Goal: Find specific page/section: Find specific page/section

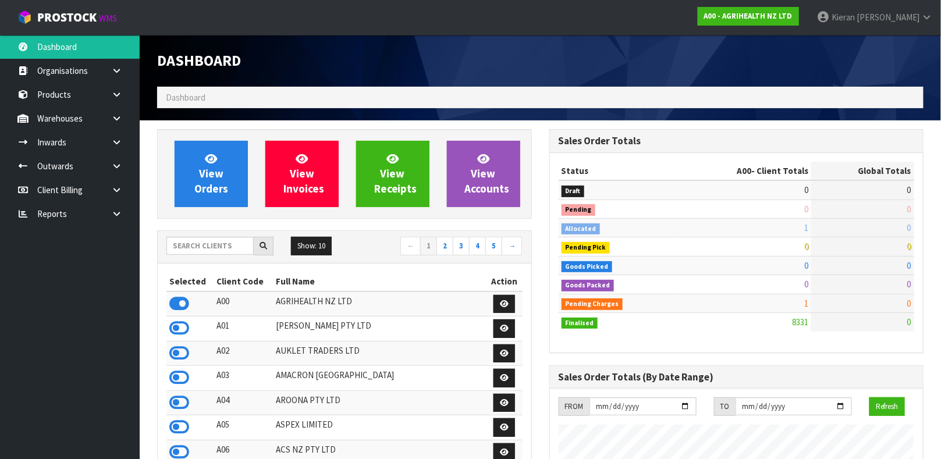
scroll to position [883, 392]
click at [207, 251] on input "text" at bounding box center [209, 246] width 87 height 18
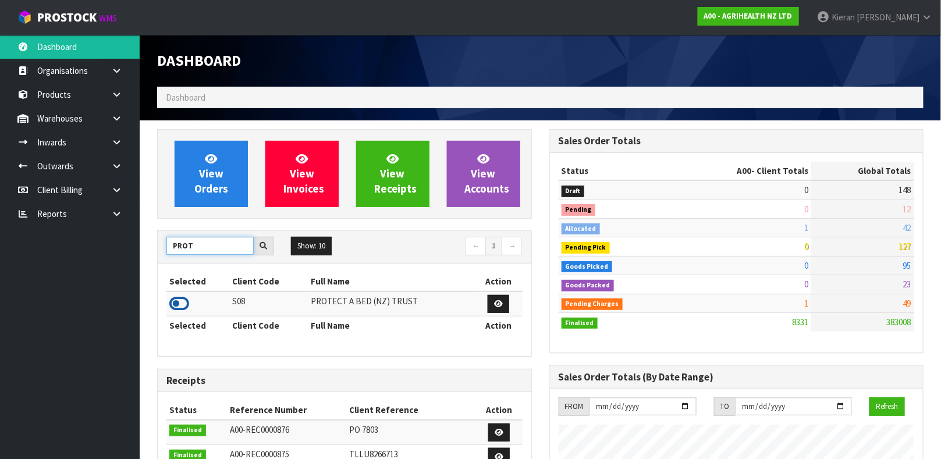
type input "PROT"
click at [177, 307] on icon at bounding box center [179, 303] width 20 height 17
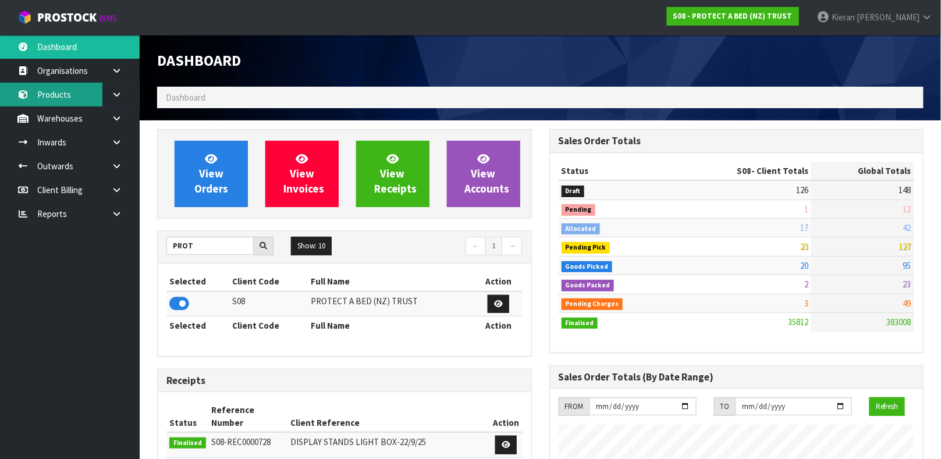
click at [81, 94] on link "Products" at bounding box center [70, 95] width 140 height 24
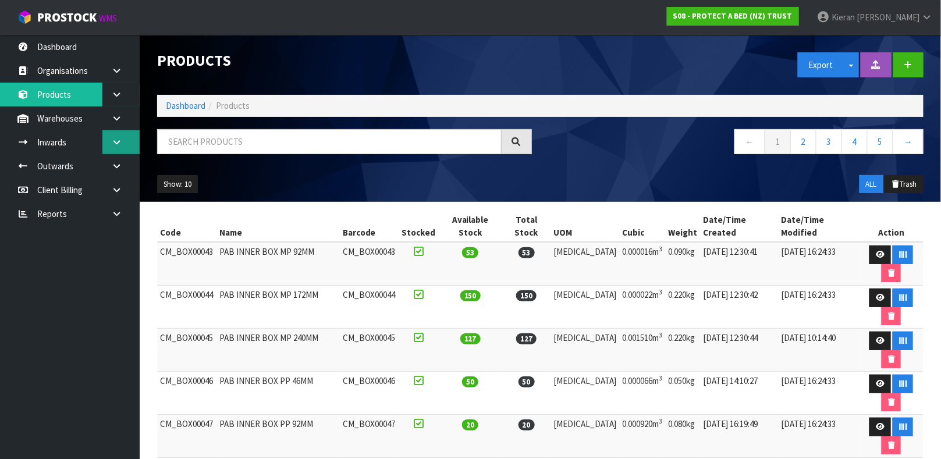
click at [112, 140] on icon at bounding box center [116, 142] width 11 height 9
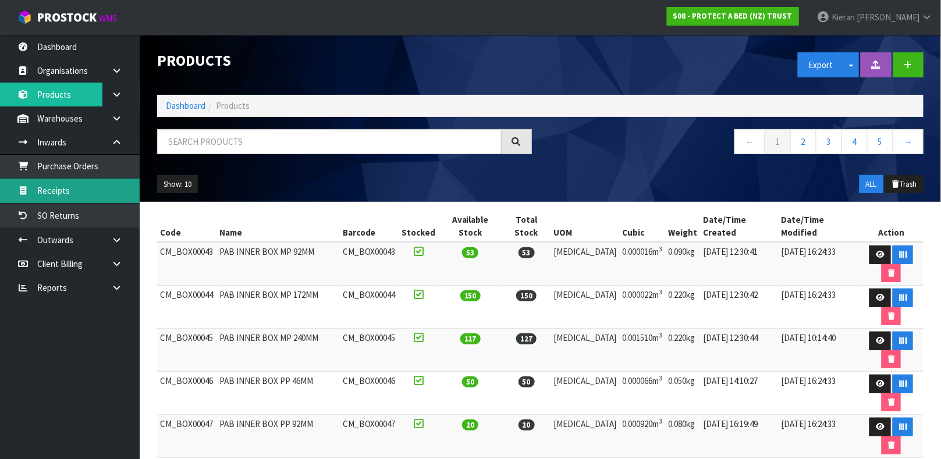
click at [77, 196] on link "Receipts" at bounding box center [70, 191] width 140 height 24
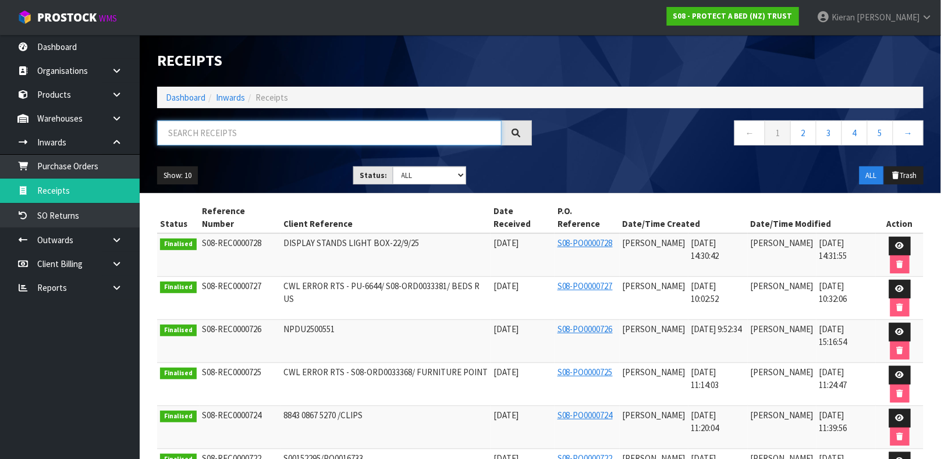
click at [237, 138] on input "text" at bounding box center [329, 132] width 345 height 25
click at [108, 122] on link at bounding box center [120, 119] width 37 height 24
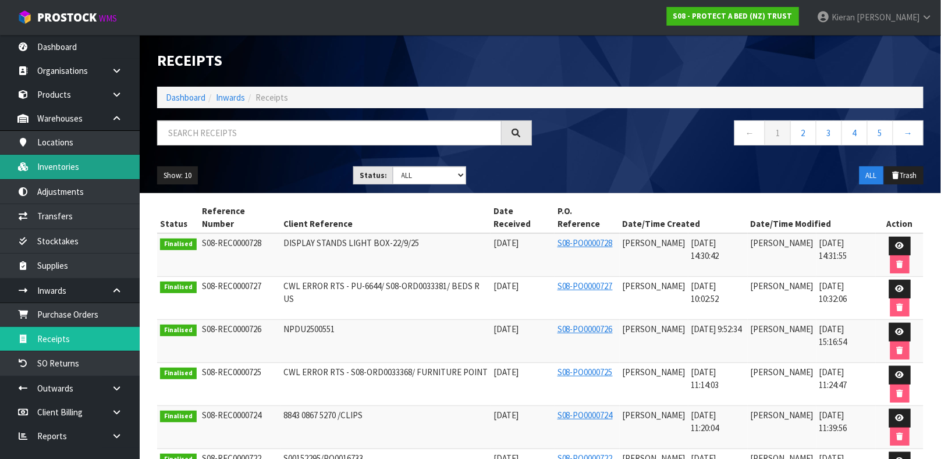
click at [89, 161] on link "Inventories" at bounding box center [70, 167] width 140 height 24
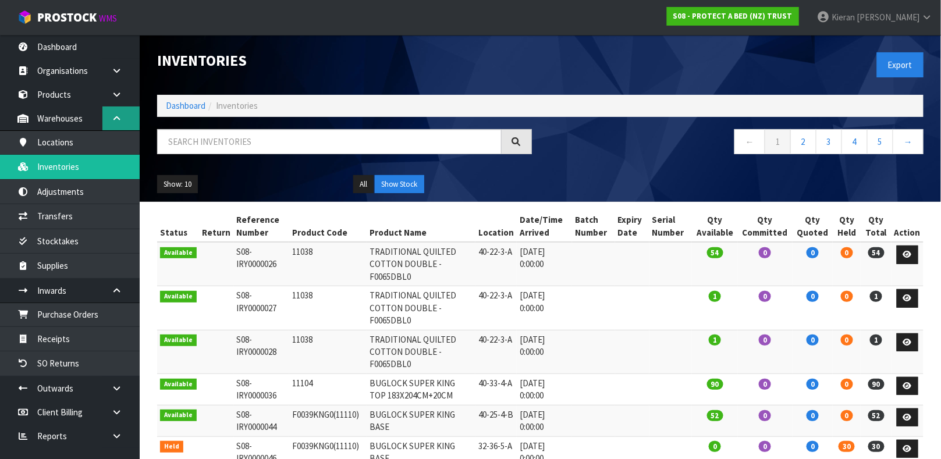
click at [113, 116] on icon at bounding box center [116, 118] width 11 height 9
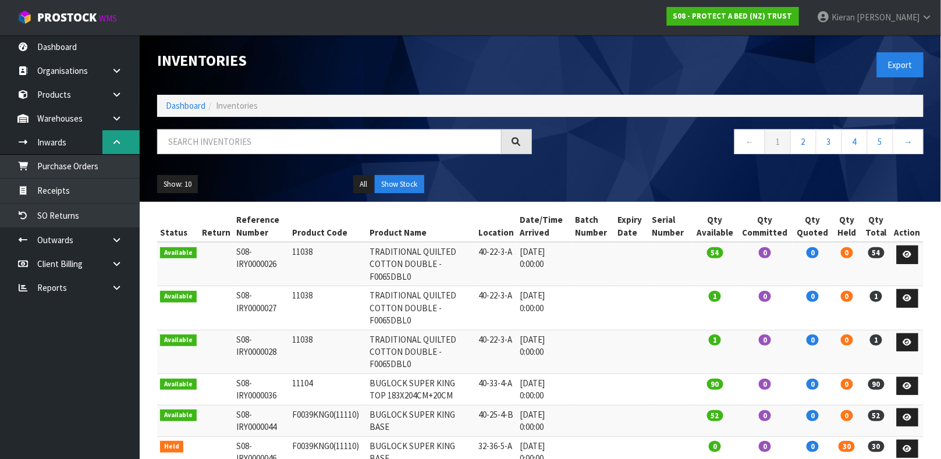
click at [115, 144] on icon at bounding box center [116, 142] width 11 height 9
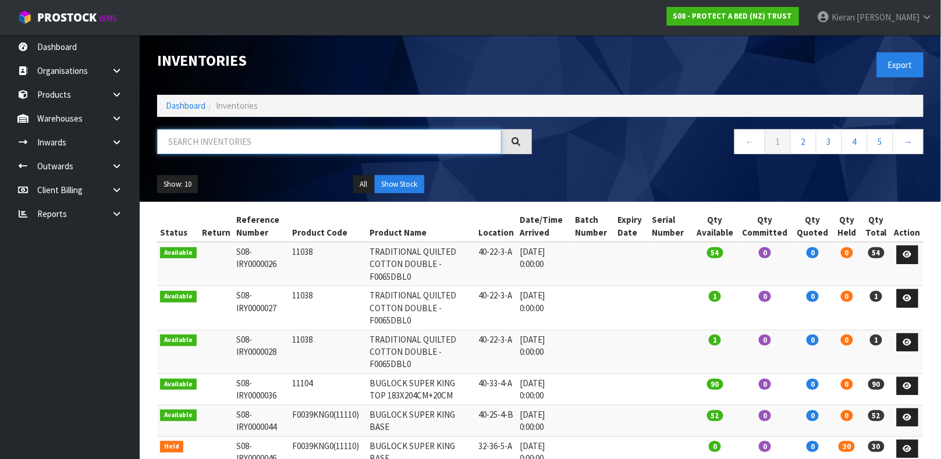
click at [162, 143] on input "text" at bounding box center [329, 141] width 345 height 25
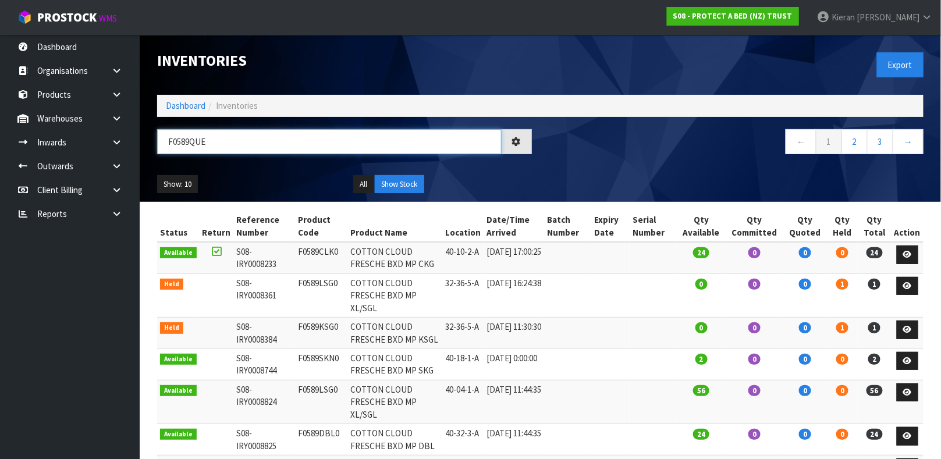
type input "F0589QUE0"
